Goal: Information Seeking & Learning: Understand process/instructions

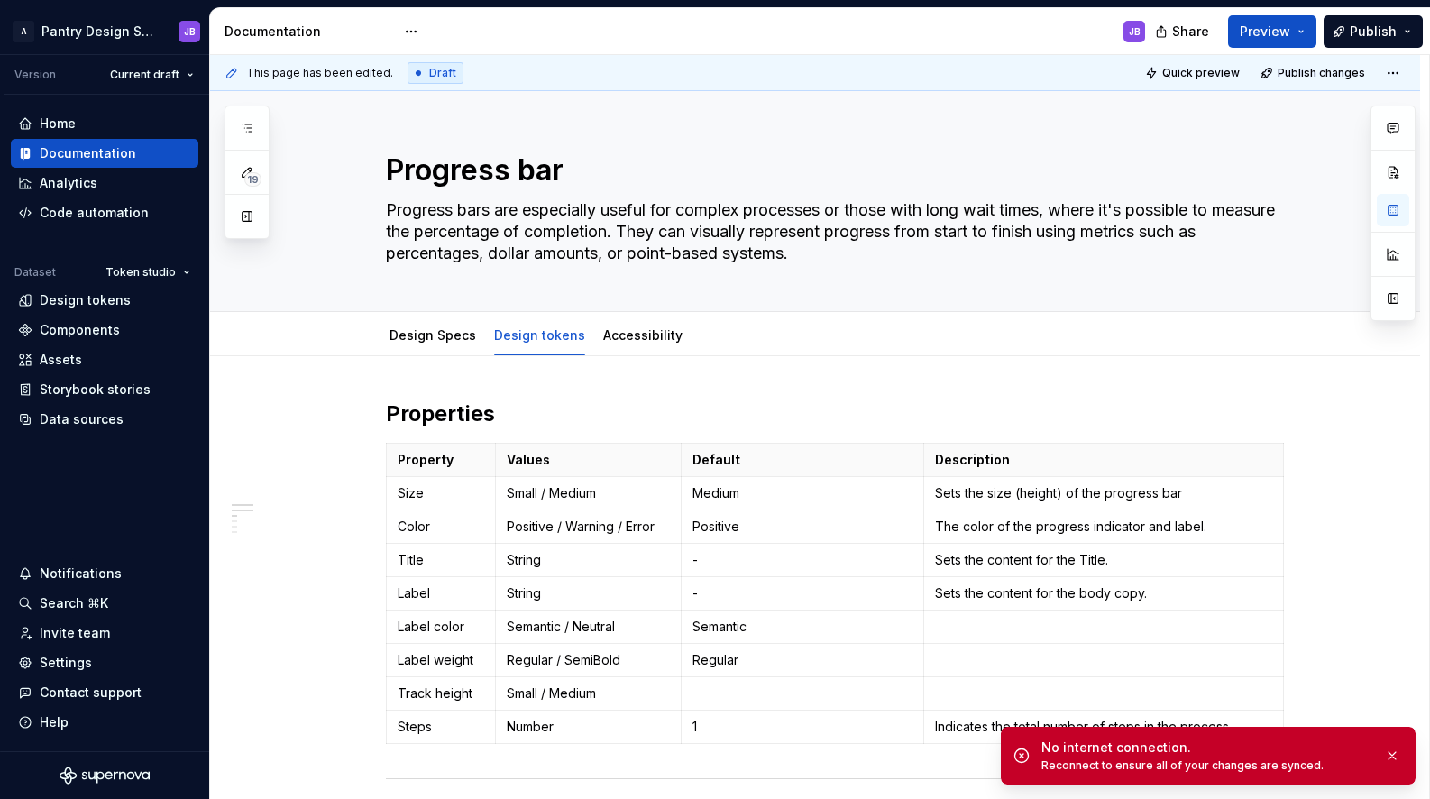
scroll to position [192, 0]
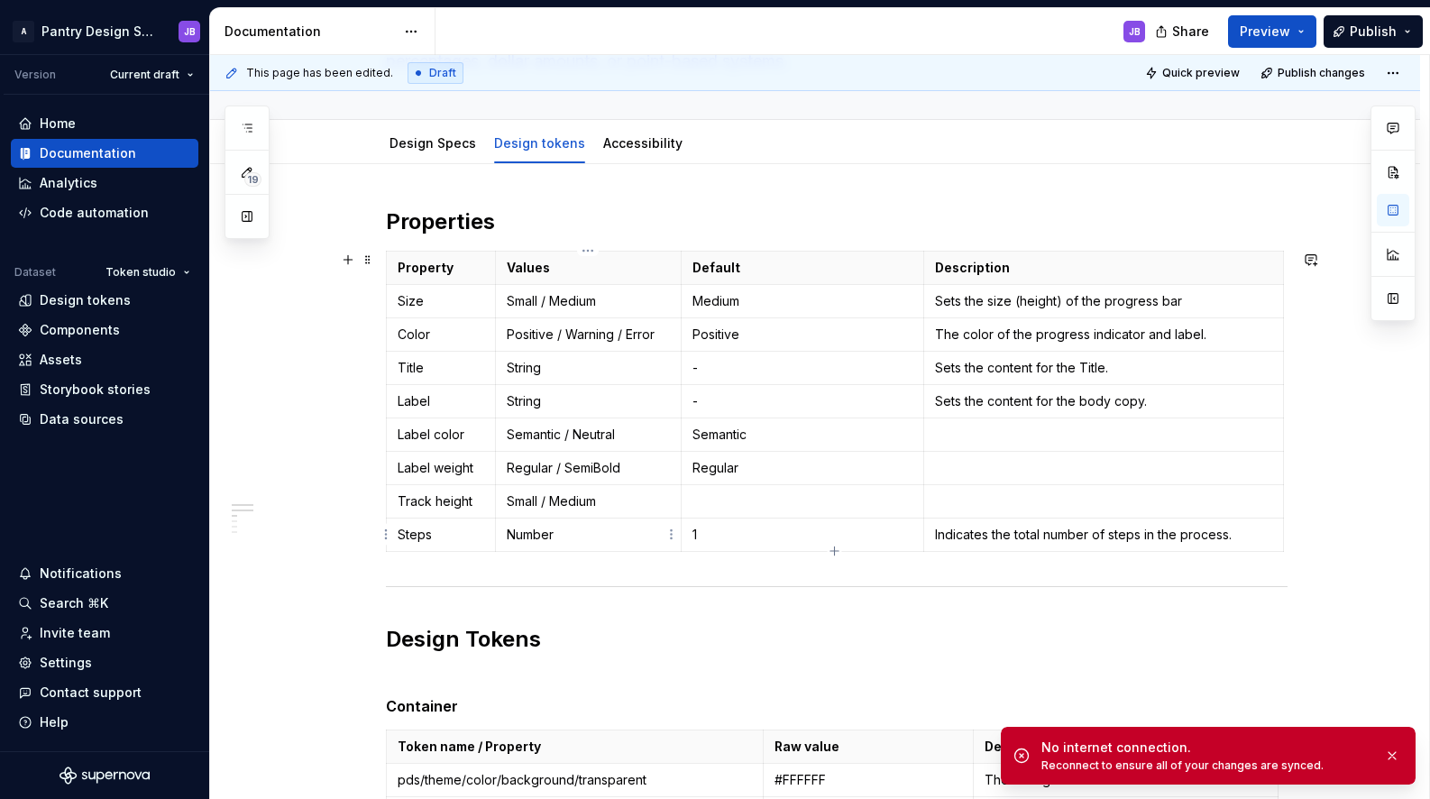
click at [534, 533] on p "Number" at bounding box center [588, 535] width 163 height 18
click at [572, 540] on p "Number" at bounding box center [588, 535] width 163 height 18
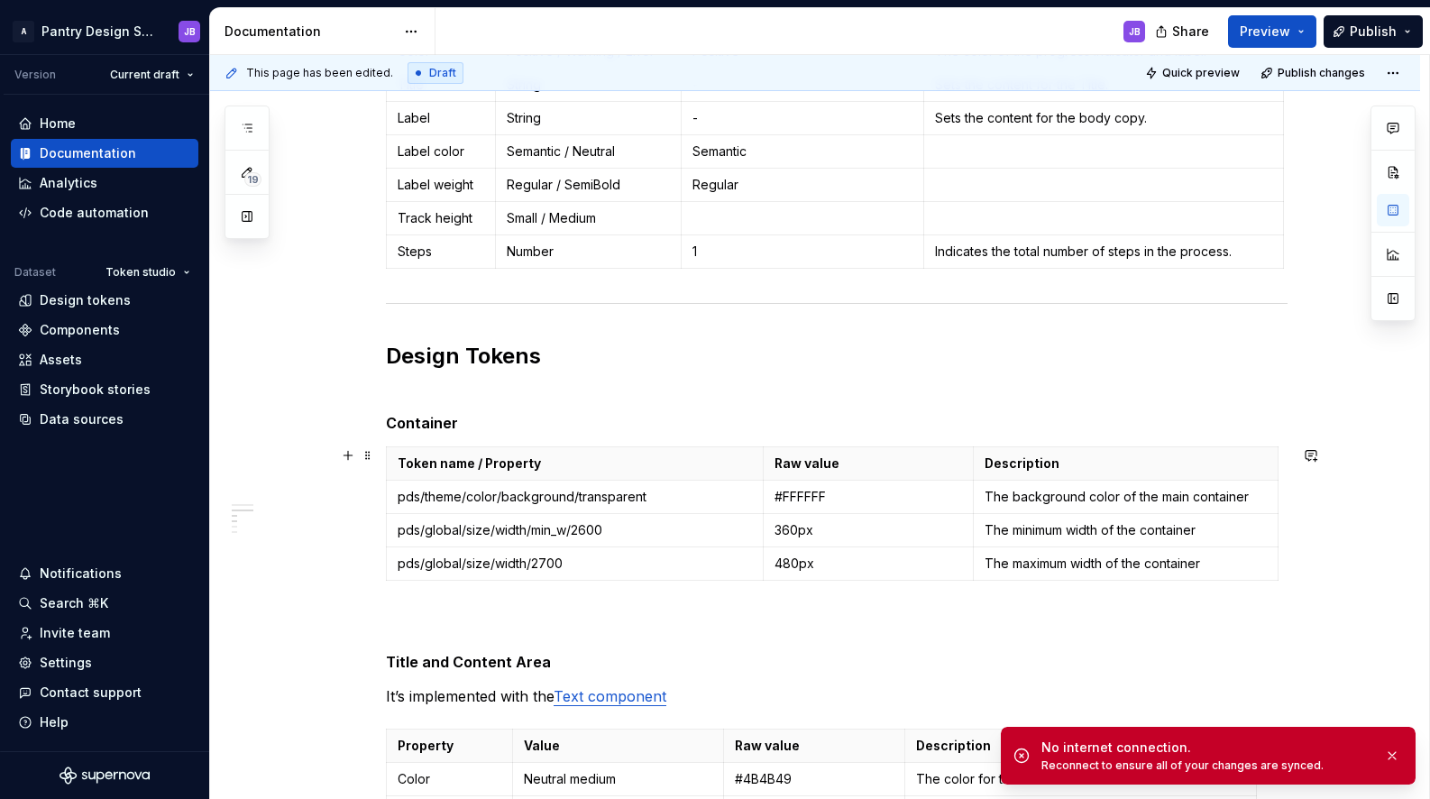
scroll to position [0, 0]
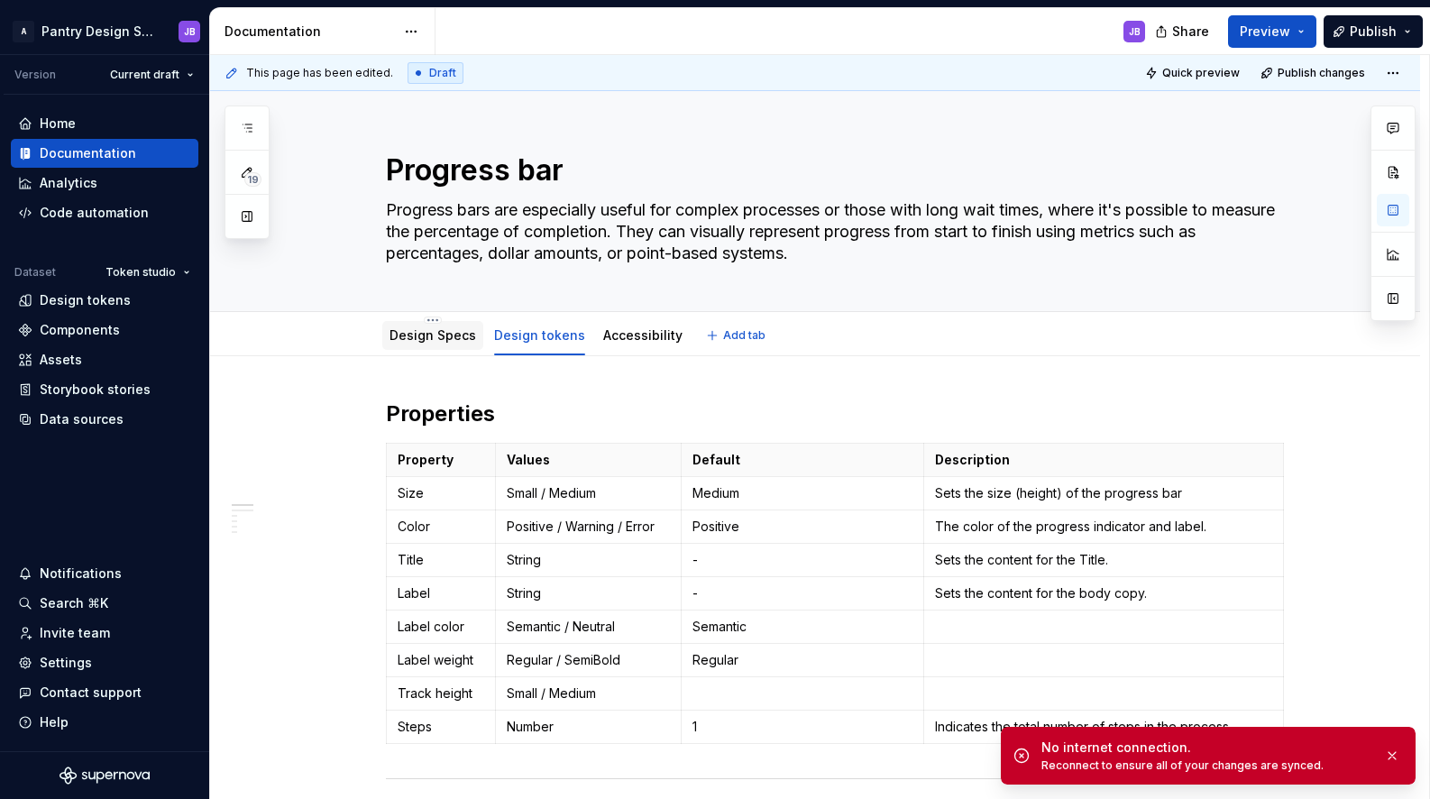
click at [440, 332] on link "Design Specs" at bounding box center [432, 334] width 87 height 15
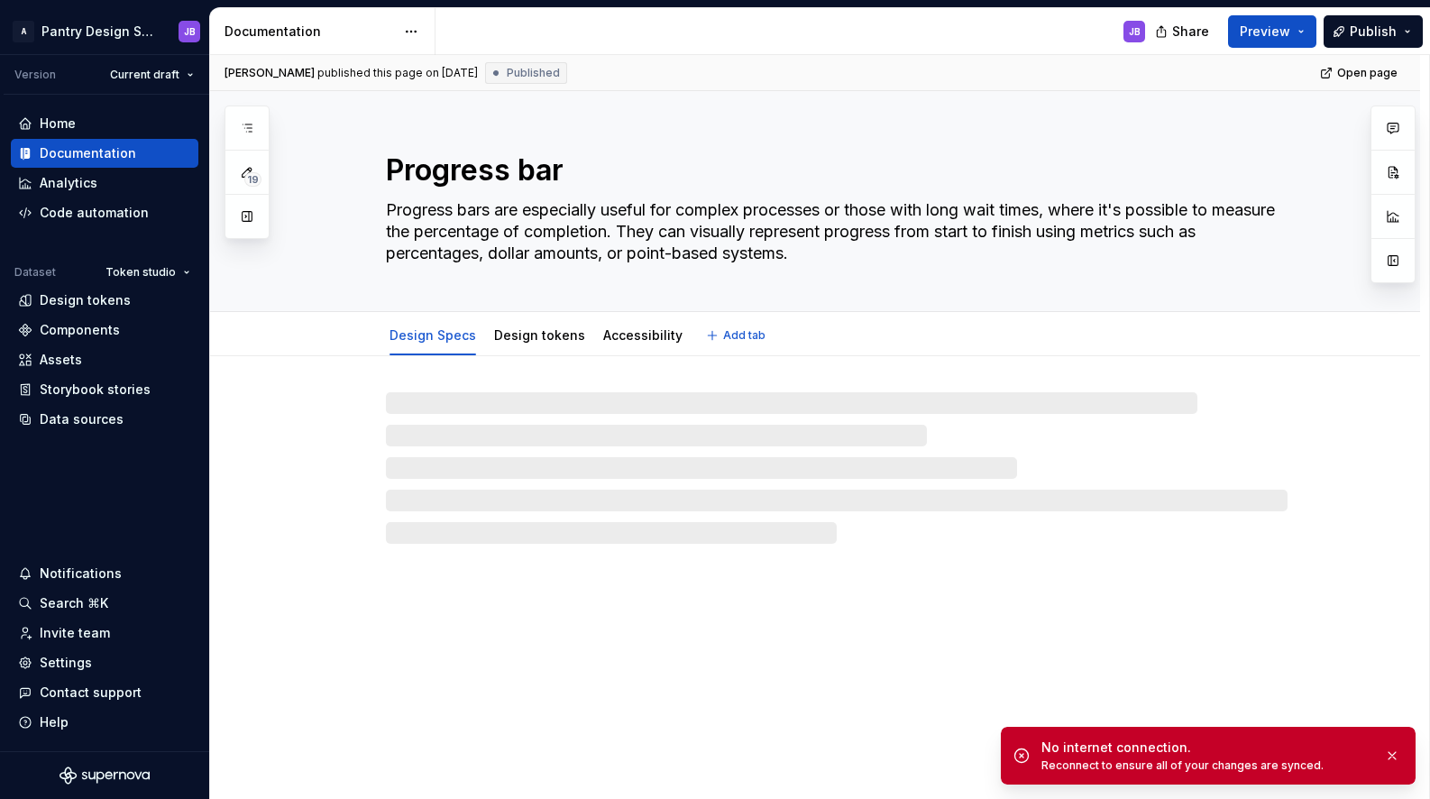
type textarea "*"
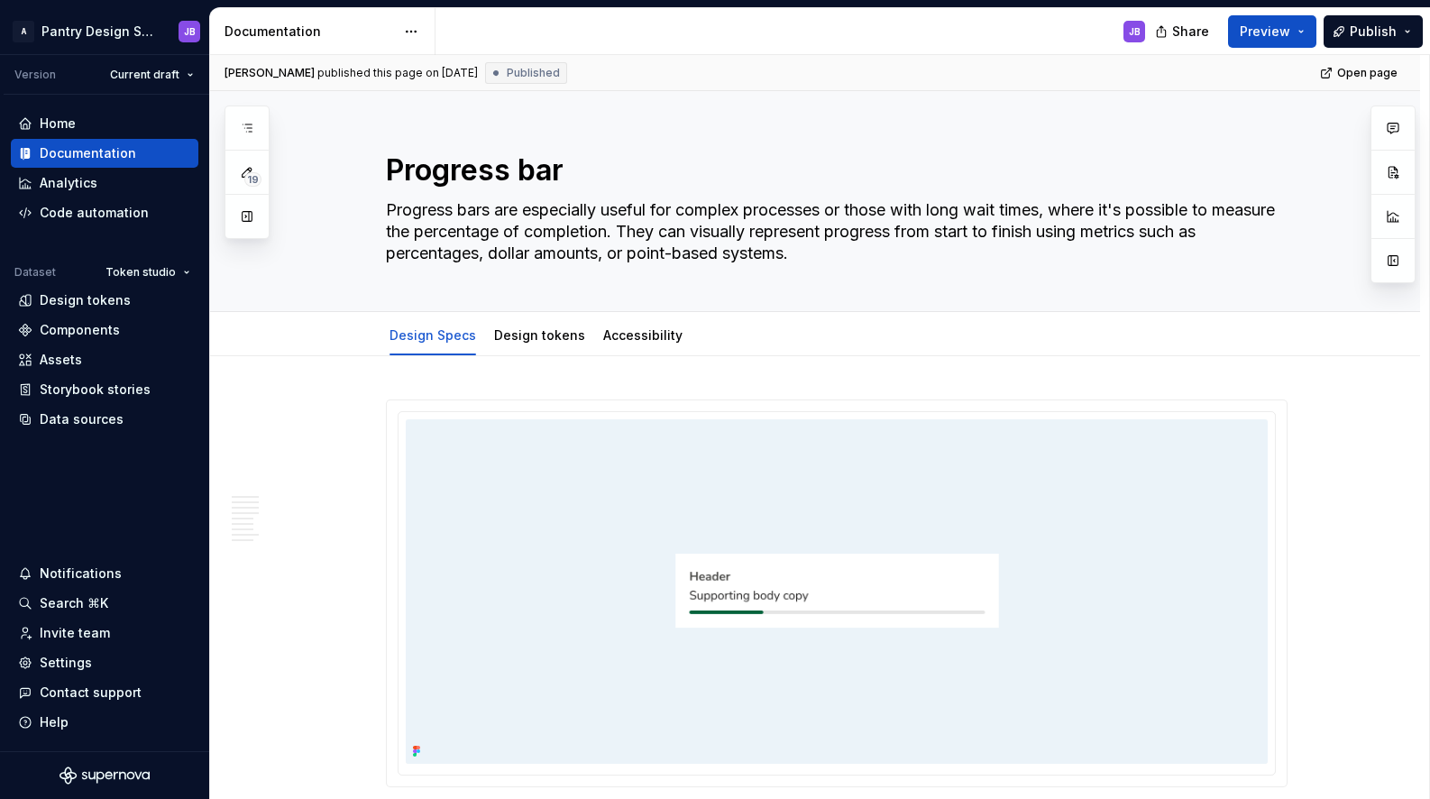
type textarea "*"
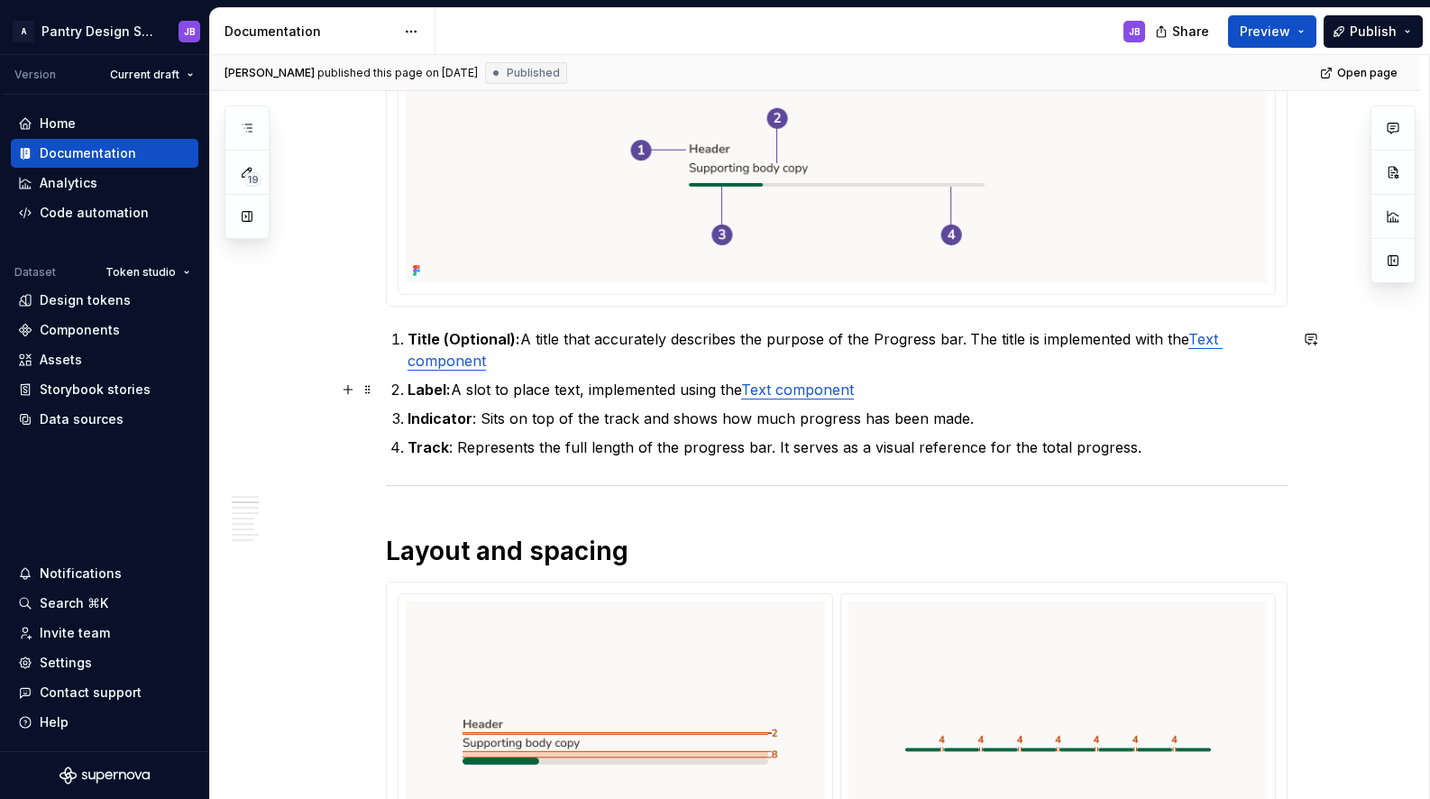
scroll to position [952, 0]
click at [869, 391] on p "Label: A slot to place text, implemented using the Text component" at bounding box center [847, 389] width 880 height 22
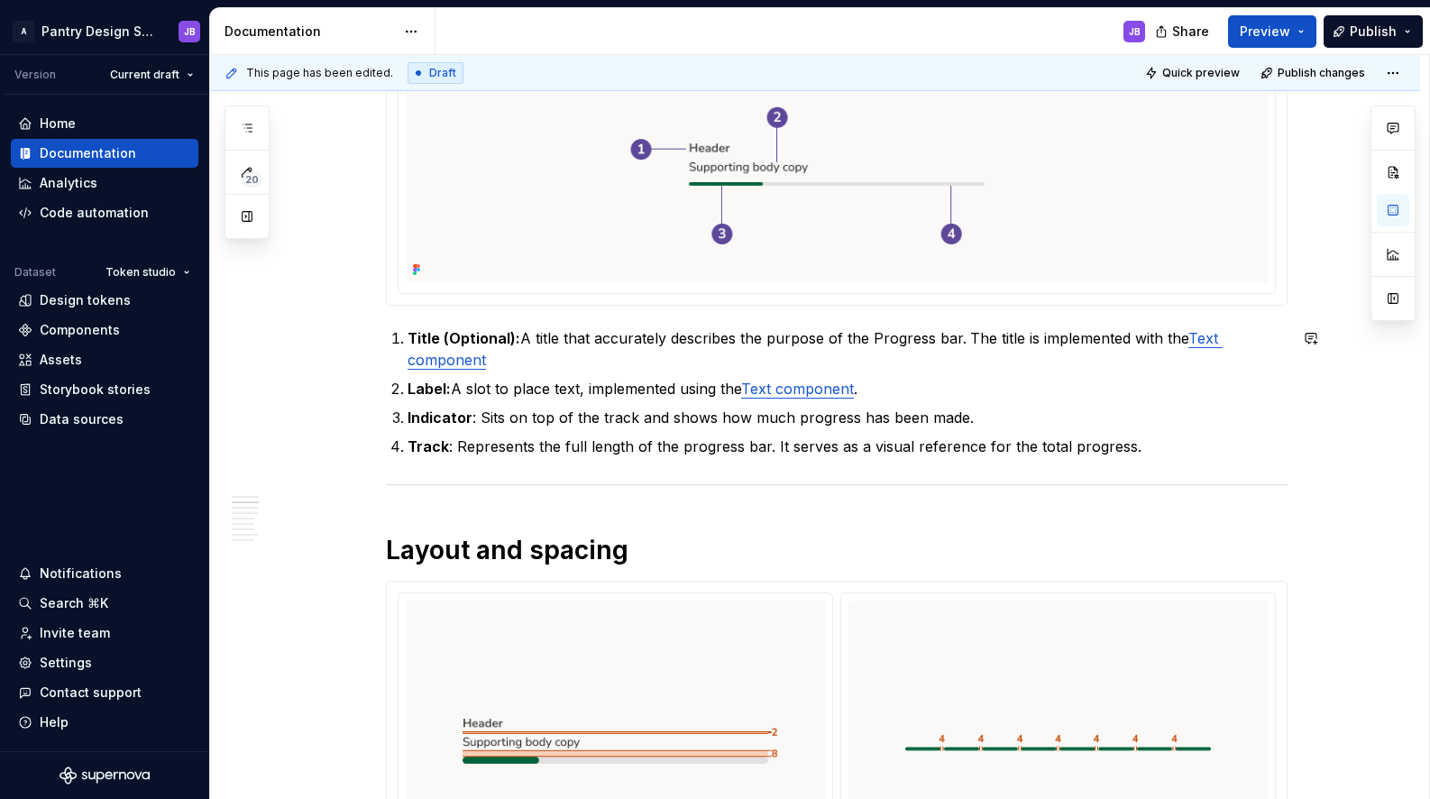
click at [501, 368] on p "Title (Optional): A title that accurately describes the purpose of the Progress…" at bounding box center [847, 348] width 880 height 43
click at [486, 359] on p "Title (Optional): A title that accurately describes the purpose of the Progress…" at bounding box center [847, 348] width 880 height 43
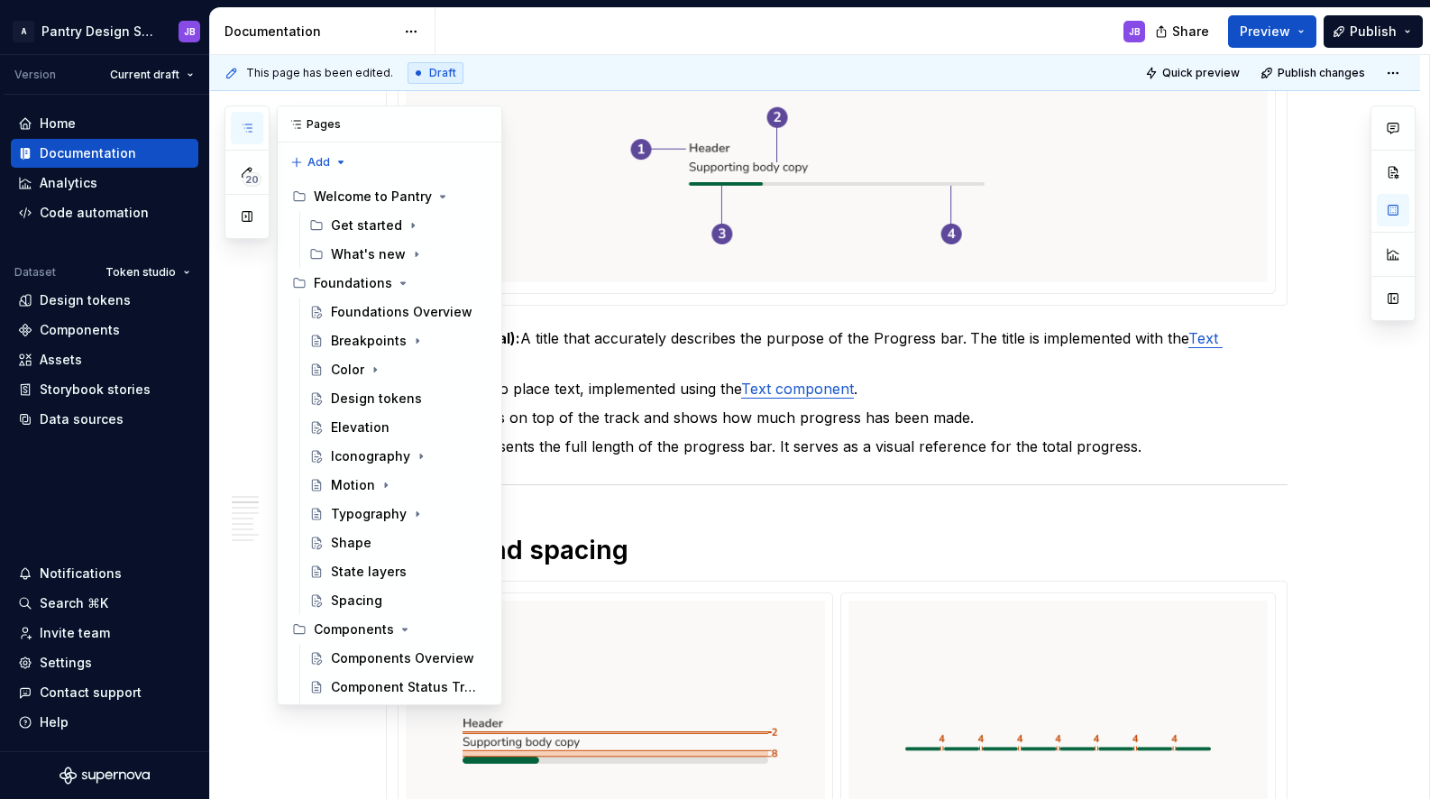
click at [246, 125] on icon "button" at bounding box center [247, 128] width 14 height 14
click at [473, 124] on button "button" at bounding box center [483, 124] width 25 height 25
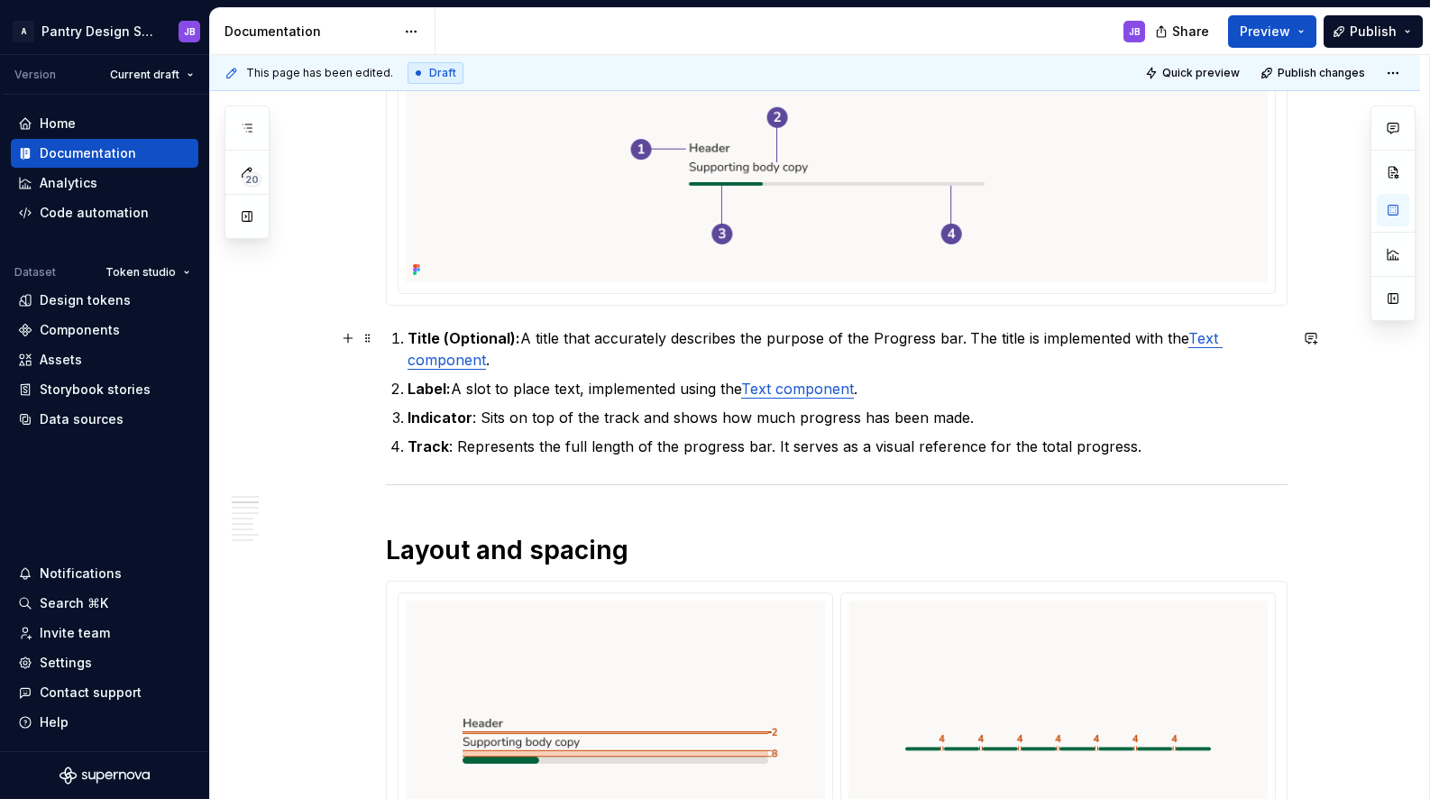
click at [425, 334] on strong "Title (Optional):" at bounding box center [463, 338] width 113 height 18
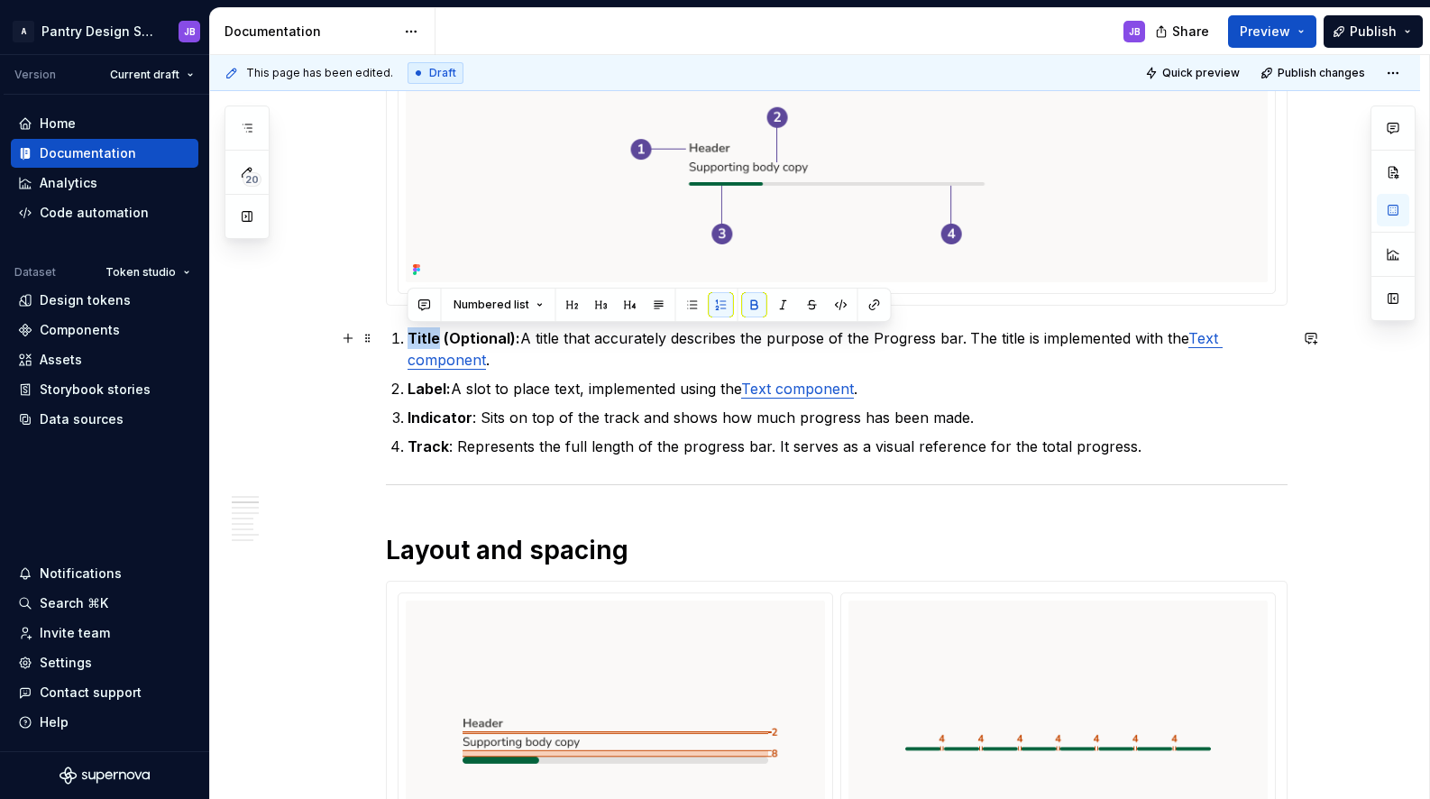
click at [425, 334] on strong "Title (Optional):" at bounding box center [463, 338] width 113 height 18
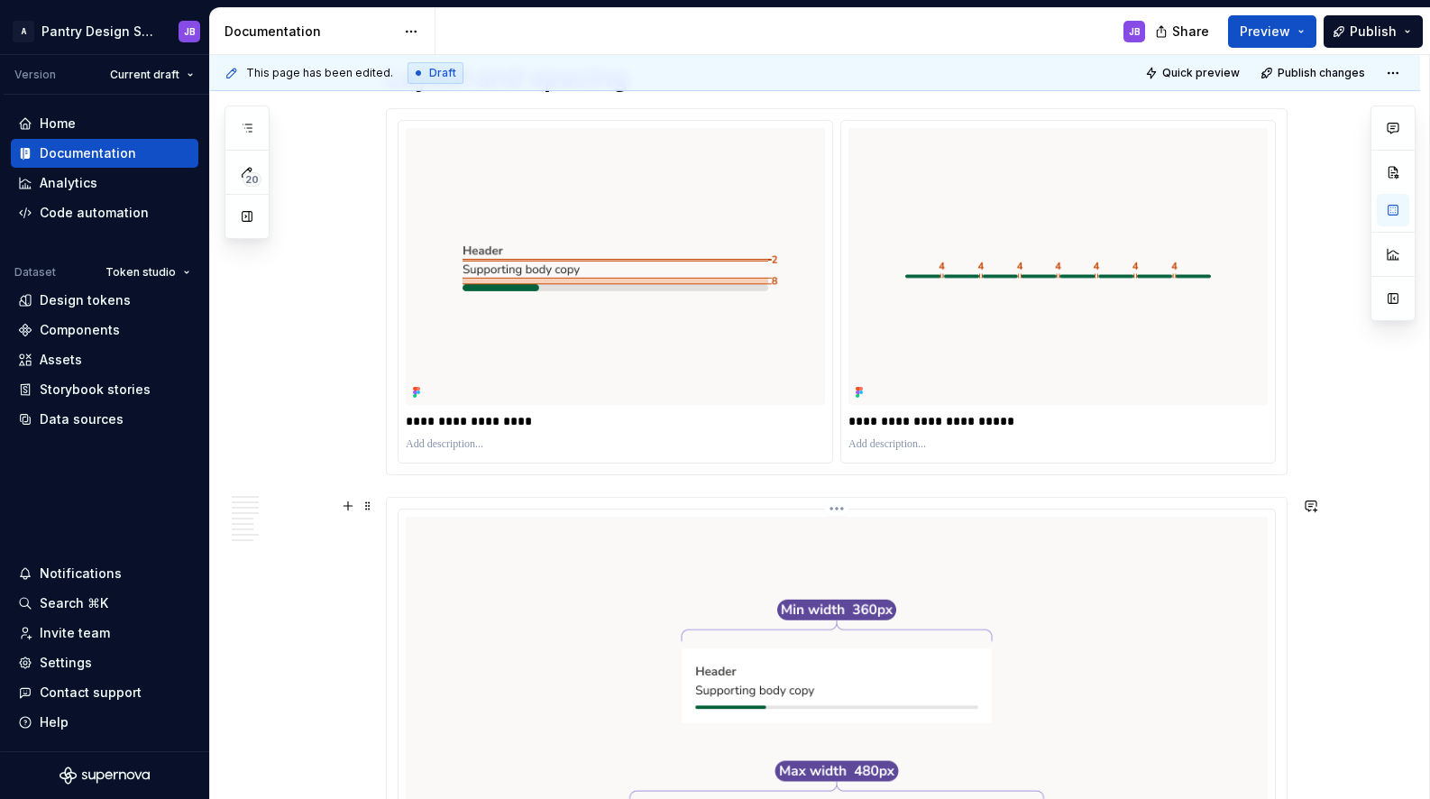
scroll to position [1377, 0]
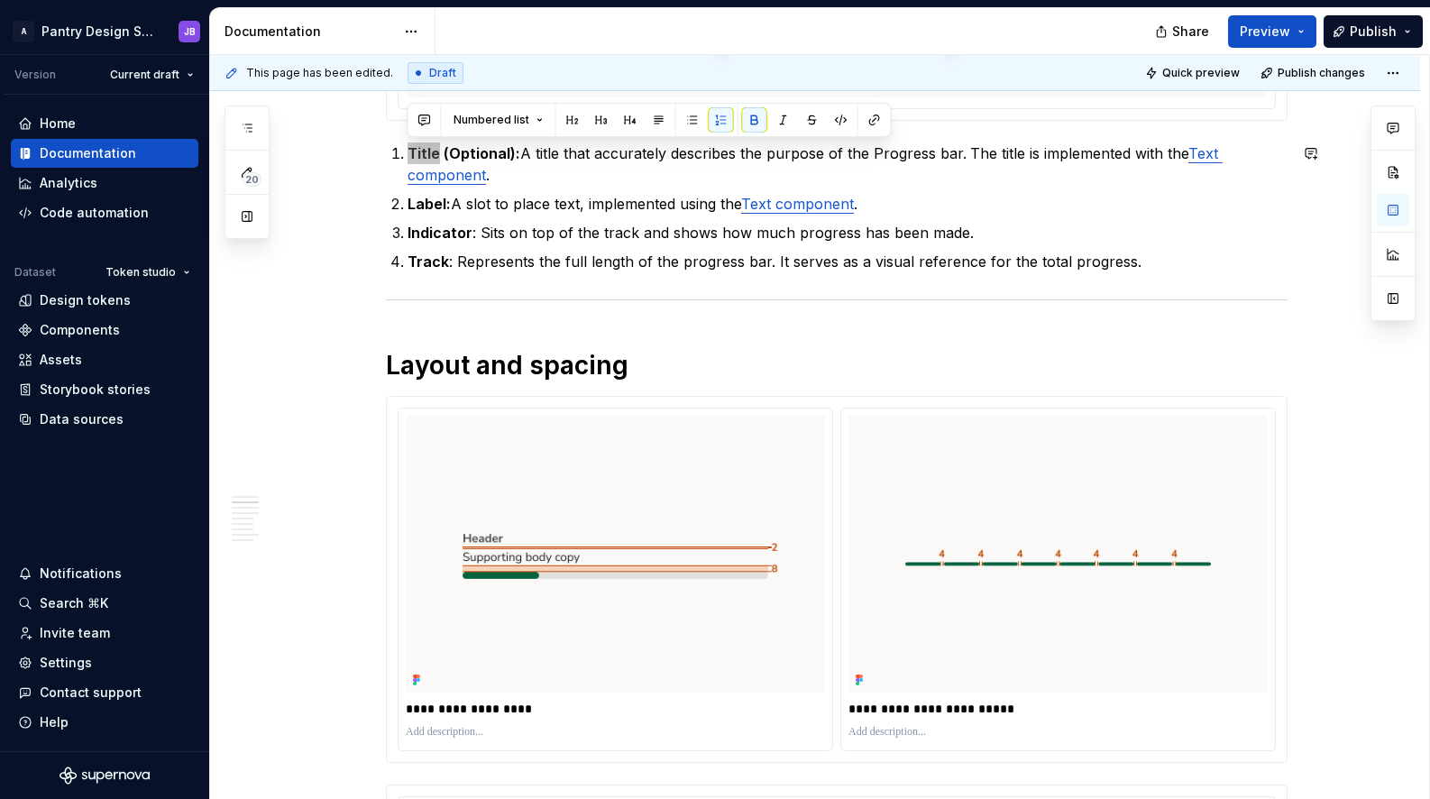
type textarea "*"
